Goal: Task Accomplishment & Management: Use online tool/utility

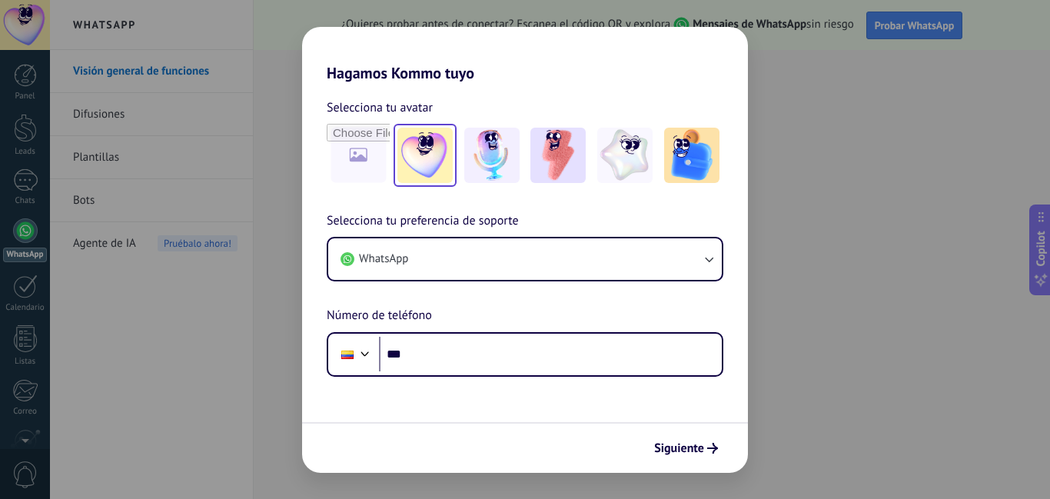
click at [432, 166] on img at bounding box center [424, 155] width 55 height 55
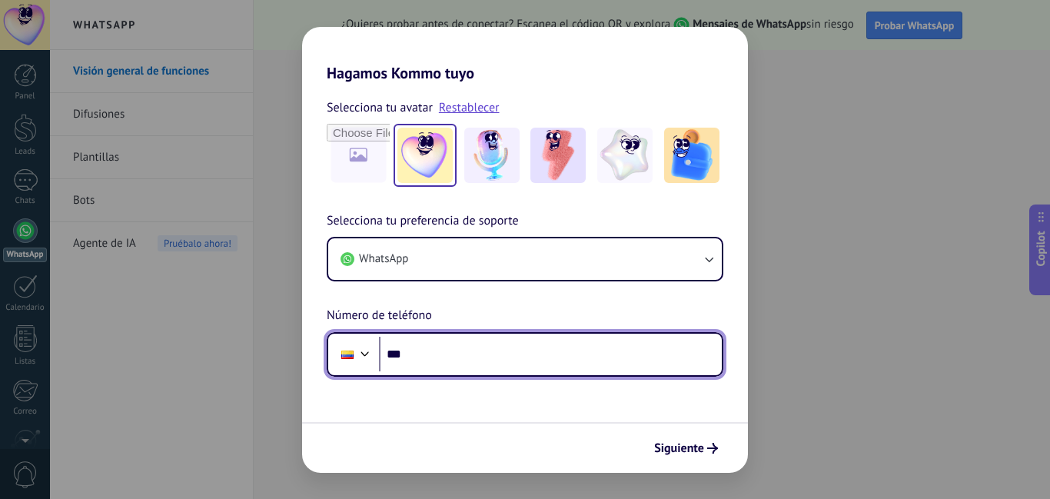
click at [448, 360] on input "***" at bounding box center [550, 354] width 343 height 35
type input "**********"
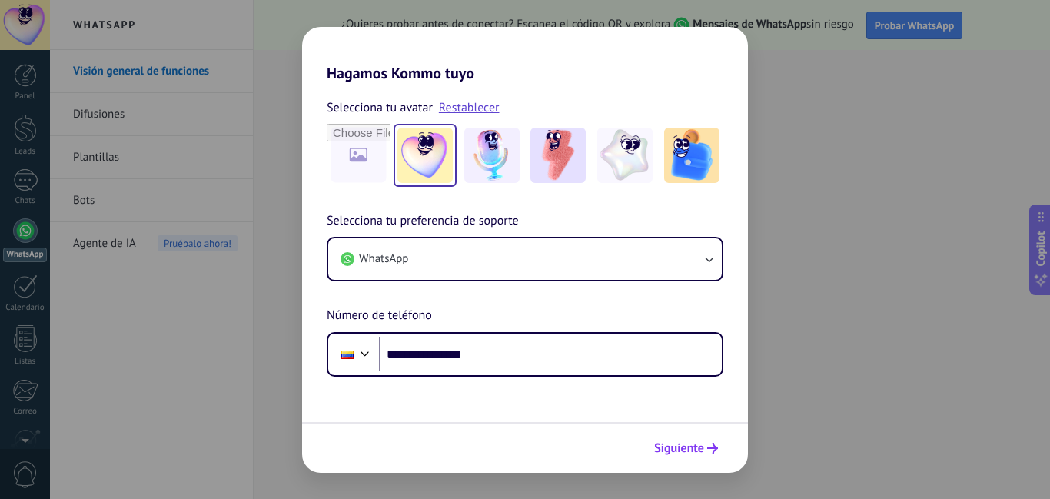
click at [687, 449] on span "Siguiente" at bounding box center [679, 448] width 50 height 11
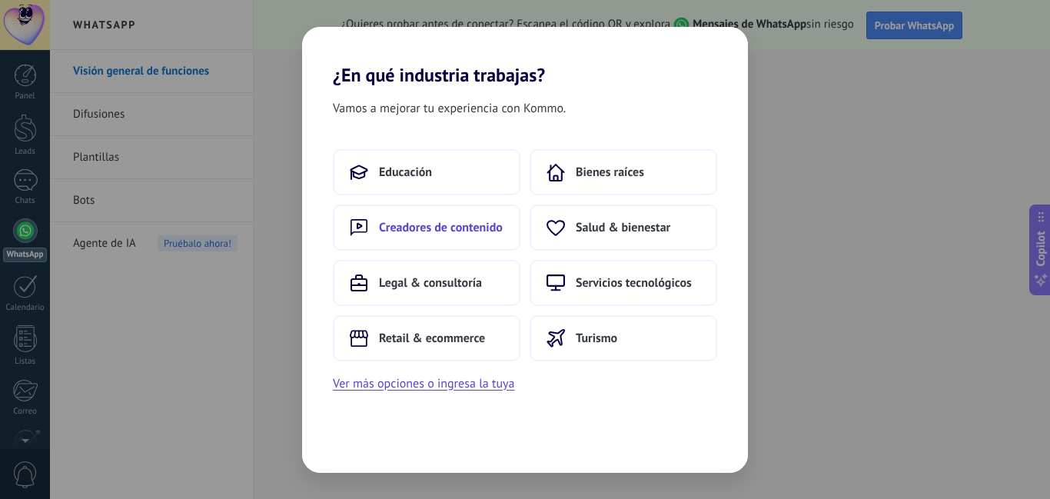
click at [447, 224] on span "Creadores de contenido" at bounding box center [441, 227] width 124 height 15
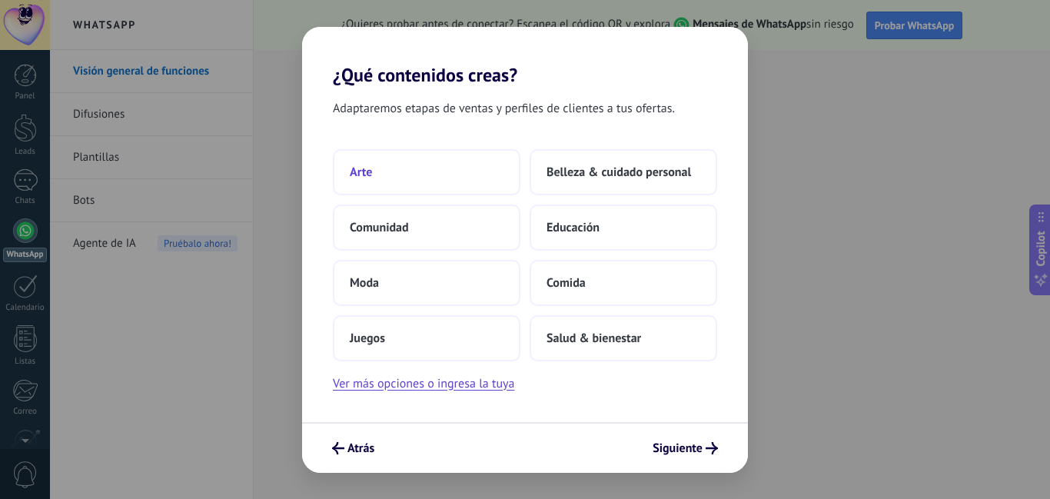
click at [372, 172] on span "Arte" at bounding box center [361, 171] width 22 height 15
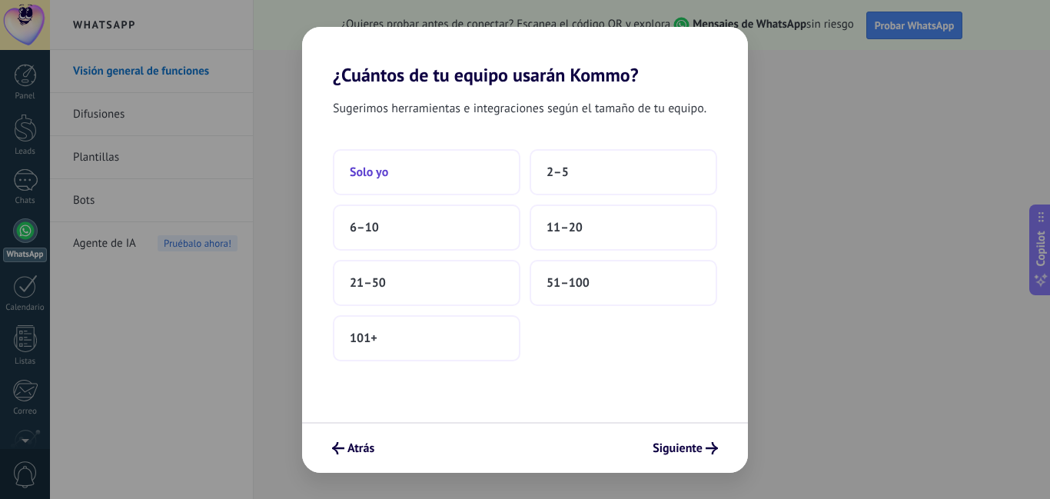
click at [395, 176] on button "Solo yo" at bounding box center [427, 172] width 188 height 46
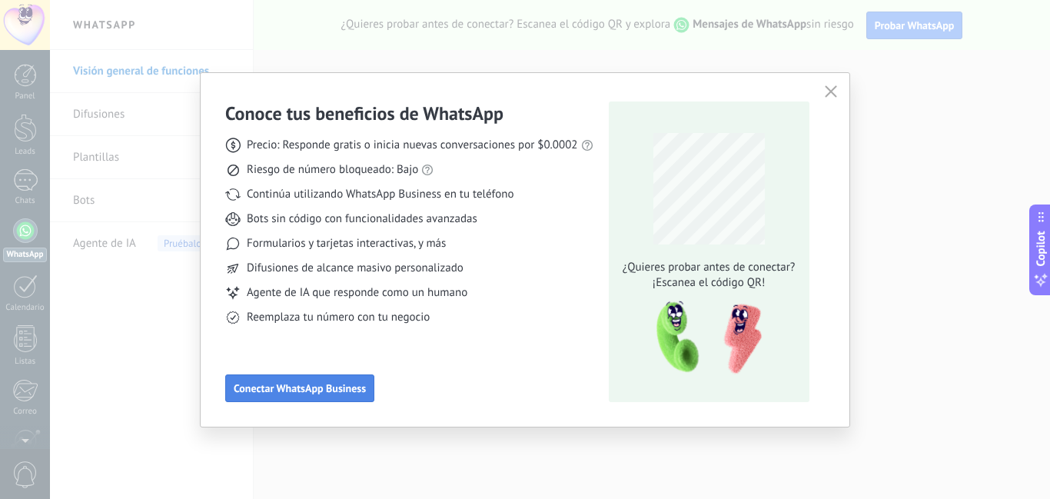
click at [289, 390] on span "Conectar WhatsApp Business" at bounding box center [300, 388] width 132 height 11
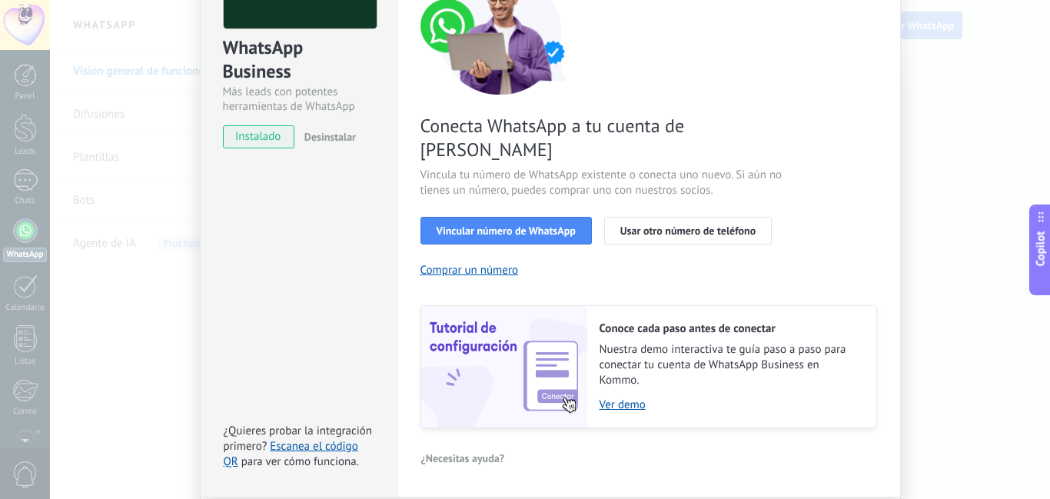
scroll to position [154, 0]
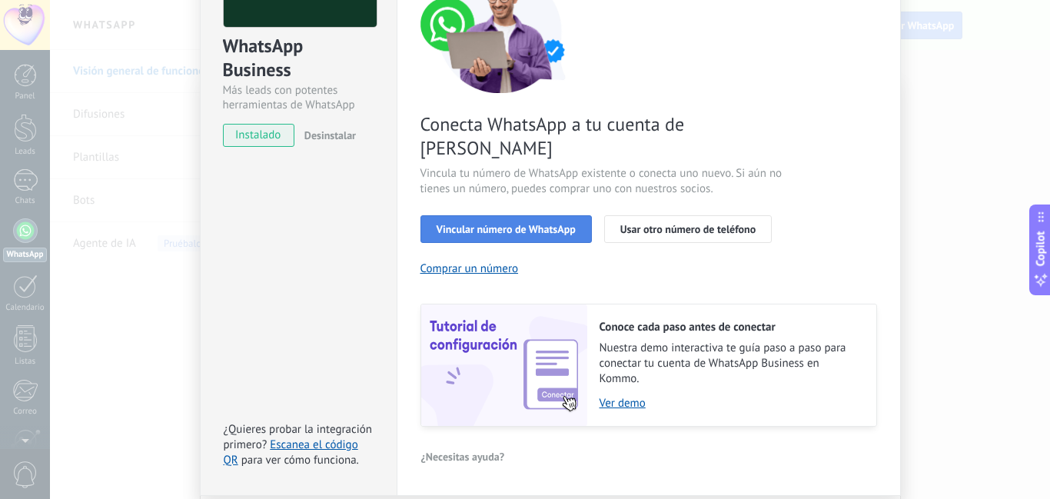
click at [458, 224] on span "Vincular número de WhatsApp" at bounding box center [506, 229] width 139 height 11
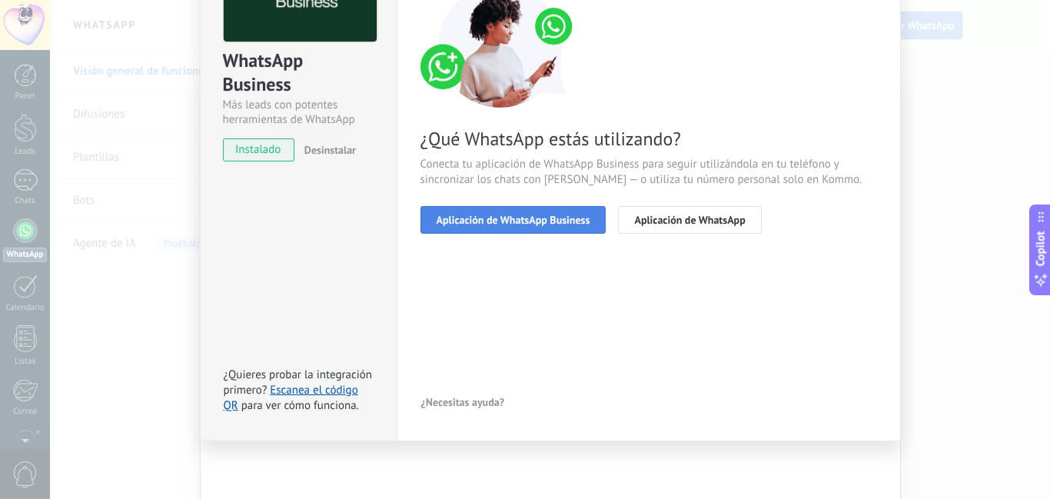
click at [545, 221] on span "Aplicación de WhatsApp Business" at bounding box center [514, 219] width 154 height 11
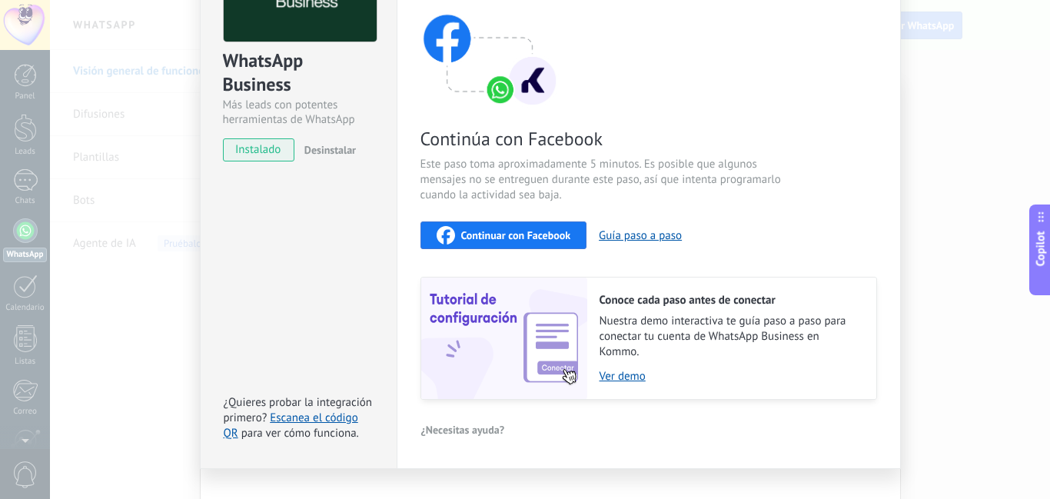
click at [520, 235] on span "Continuar con Facebook" at bounding box center [516, 235] width 110 height 11
click at [983, 71] on div "WhatsApp Business Más leads con potentes herramientas de WhatsApp instalado Des…" at bounding box center [550, 249] width 1000 height 499
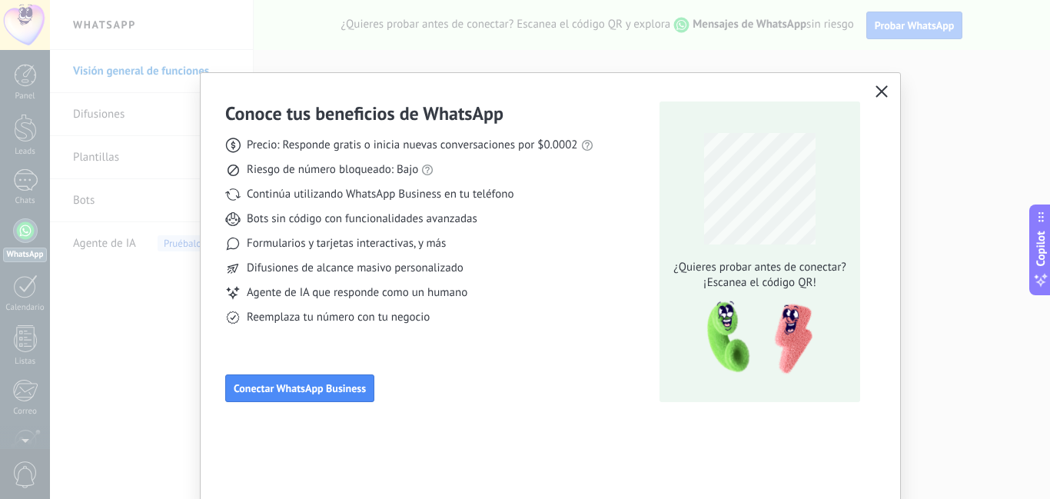
scroll to position [0, 0]
click at [991, 134] on div "Conoce tus beneficios de WhatsApp Precio: Responde gratis o inicia nuevas conve…" at bounding box center [525, 249] width 1050 height 499
click at [877, 86] on icon "button" at bounding box center [881, 91] width 12 height 12
